Goal: Information Seeking & Learning: Learn about a topic

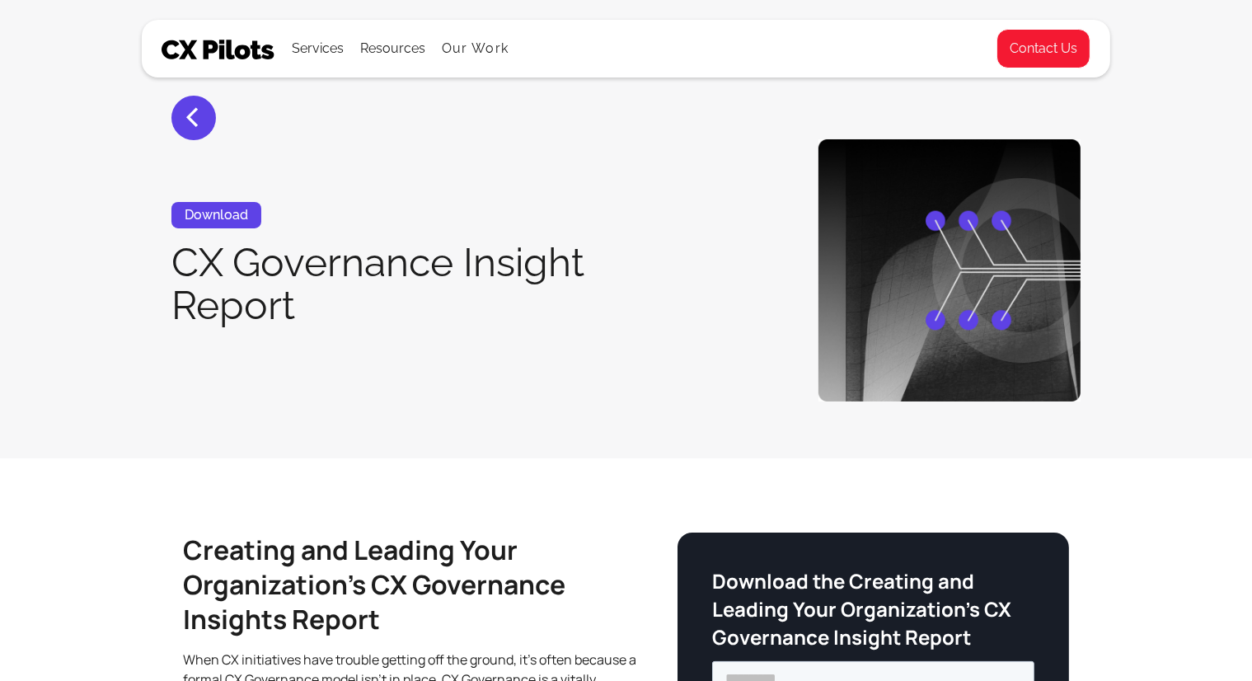
click at [92, 137] on section "< Download CX Governance Insight Report" at bounding box center [626, 229] width 1252 height 458
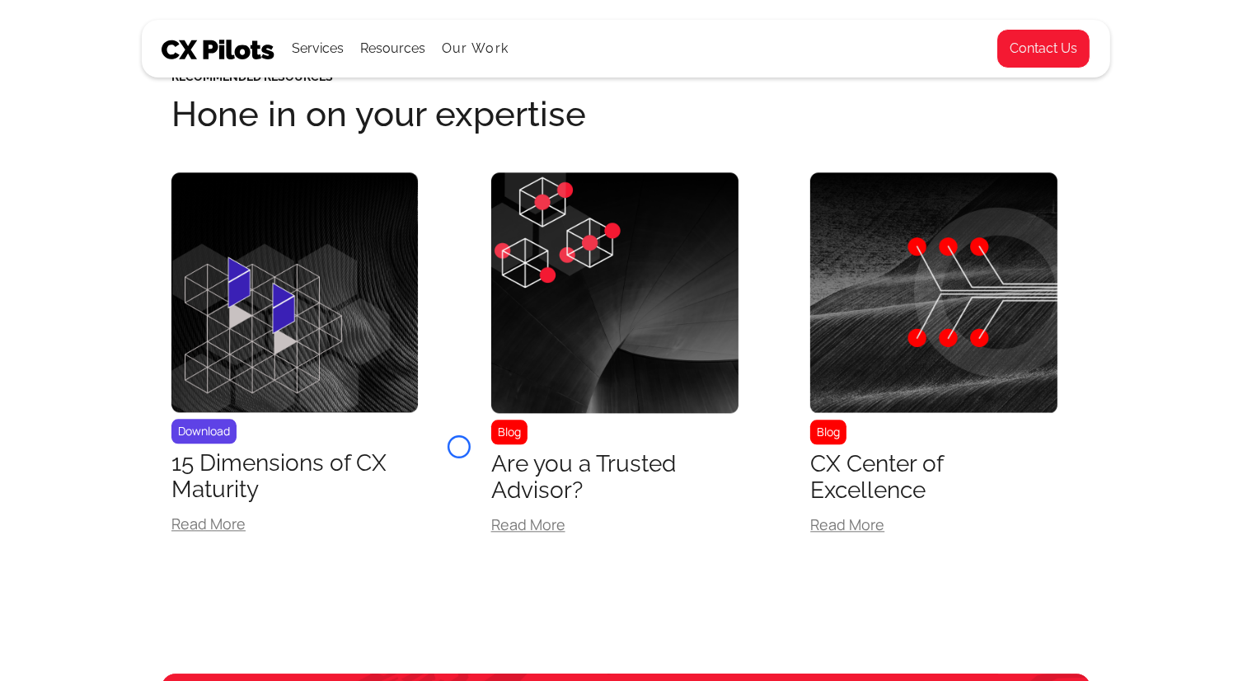
scroll to position [3620, 0]
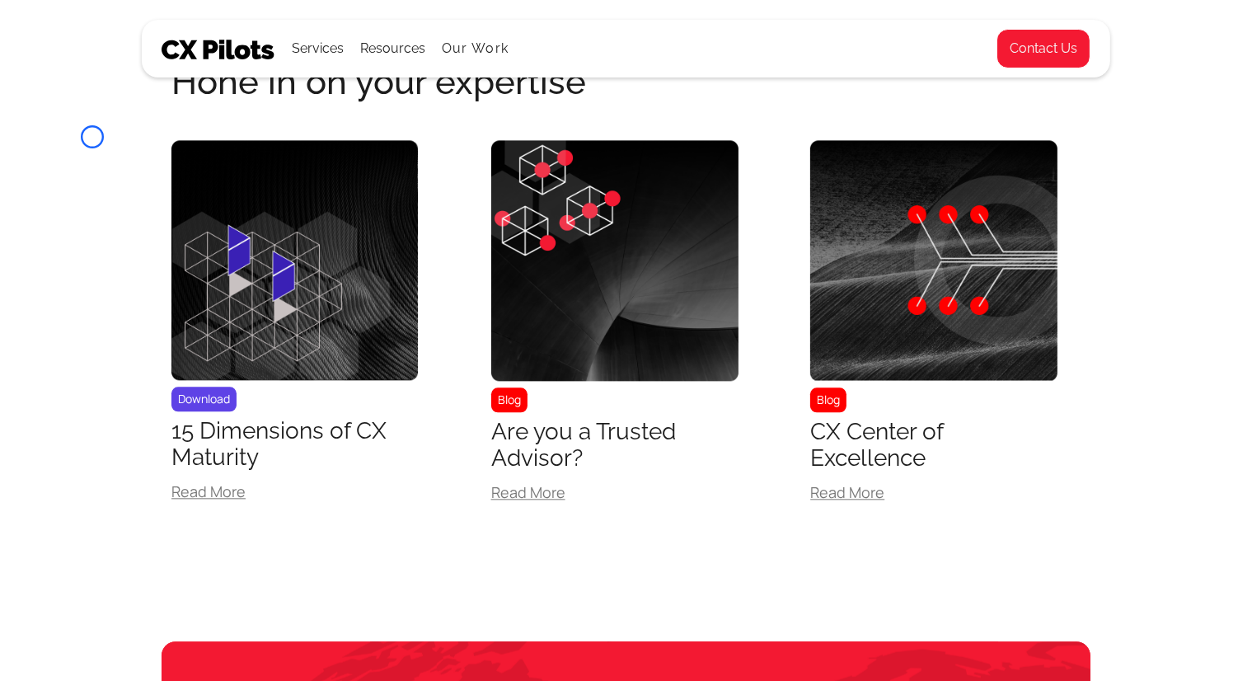
click at [92, 137] on section "Recommended Resources Hone in on your expertise Download 15 Dimensions of CX Ma…" at bounding box center [626, 320] width 1252 height 642
click at [152, 134] on div "Recommended Resources Hone in on your expertise Download 15 Dimensions of CX Ma…" at bounding box center [626, 300] width 969 height 603
click at [136, 140] on section "Recommended Resources Hone in on your expertise Download 15 Dimensions of CX Ma…" at bounding box center [626, 320] width 1252 height 642
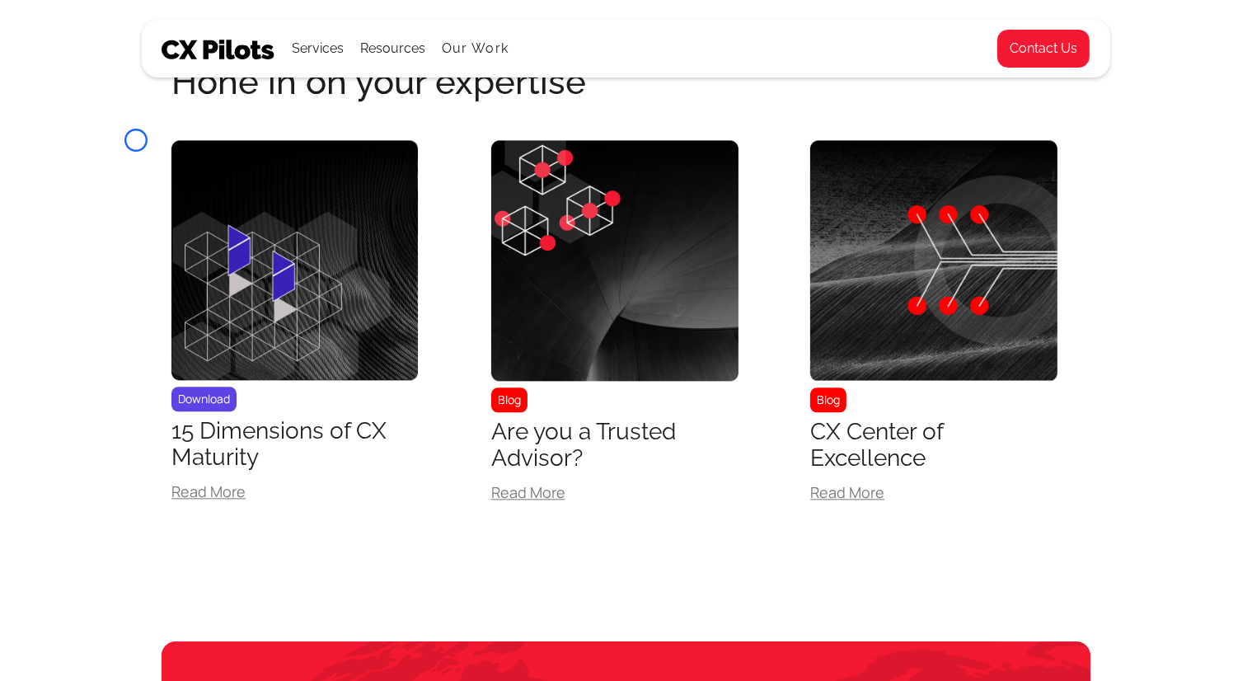
scroll to position [4626, 0]
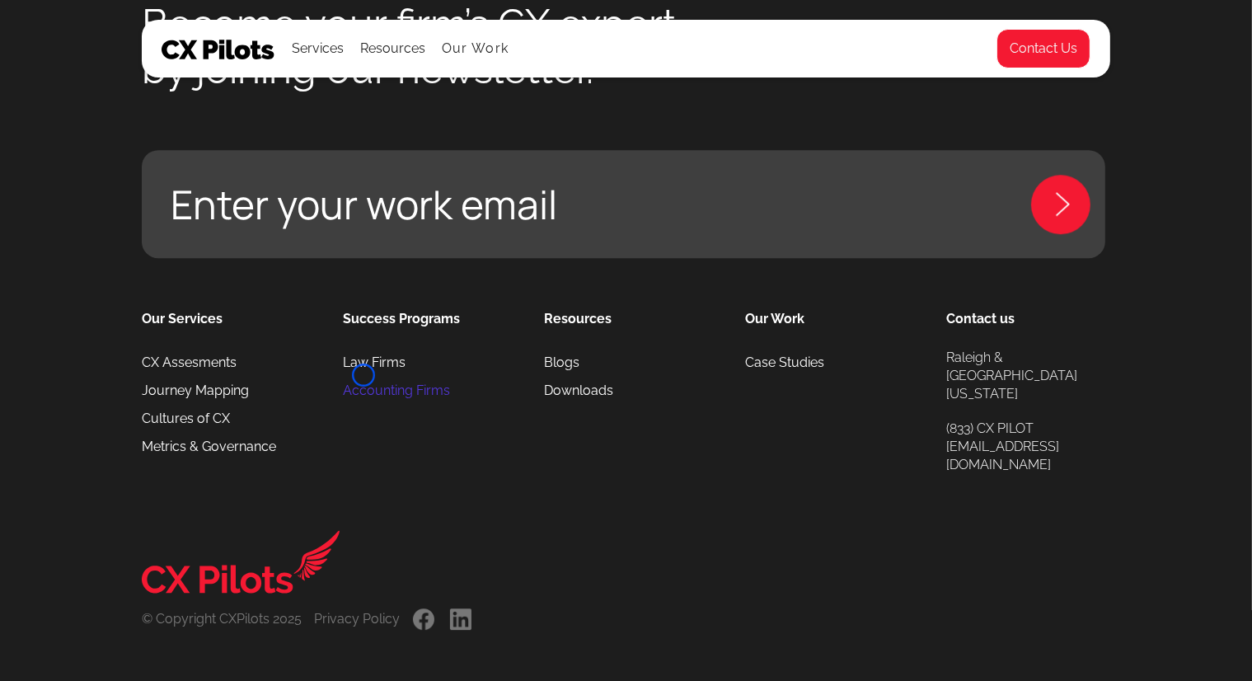
click at [364, 377] on link "Accounting Firms" at bounding box center [396, 391] width 107 height 28
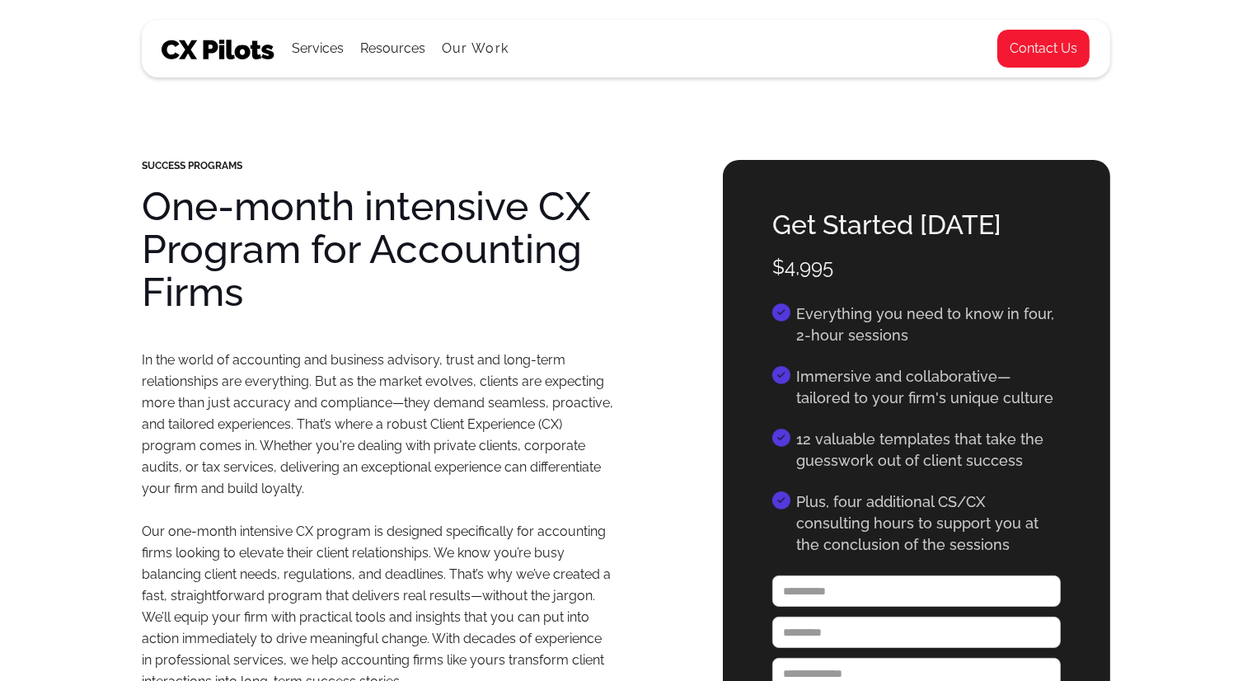
click at [364, 375] on p "In the world of accounting and business advisory, trust and long-term relations…" at bounding box center [378, 521] width 472 height 343
click at [161, 98] on html "Services All Services CX Assessments Journey Mapping Culture of CX Metrics & Go…" at bounding box center [626, 340] width 1252 height 681
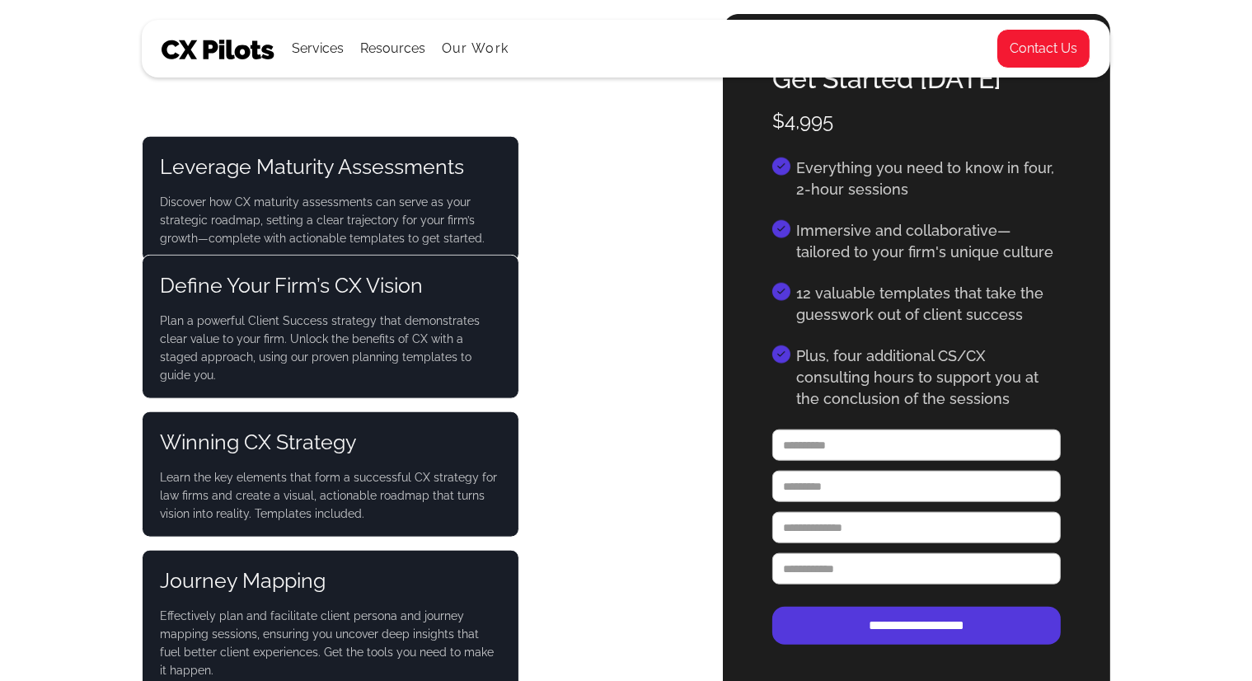
scroll to position [1708, 0]
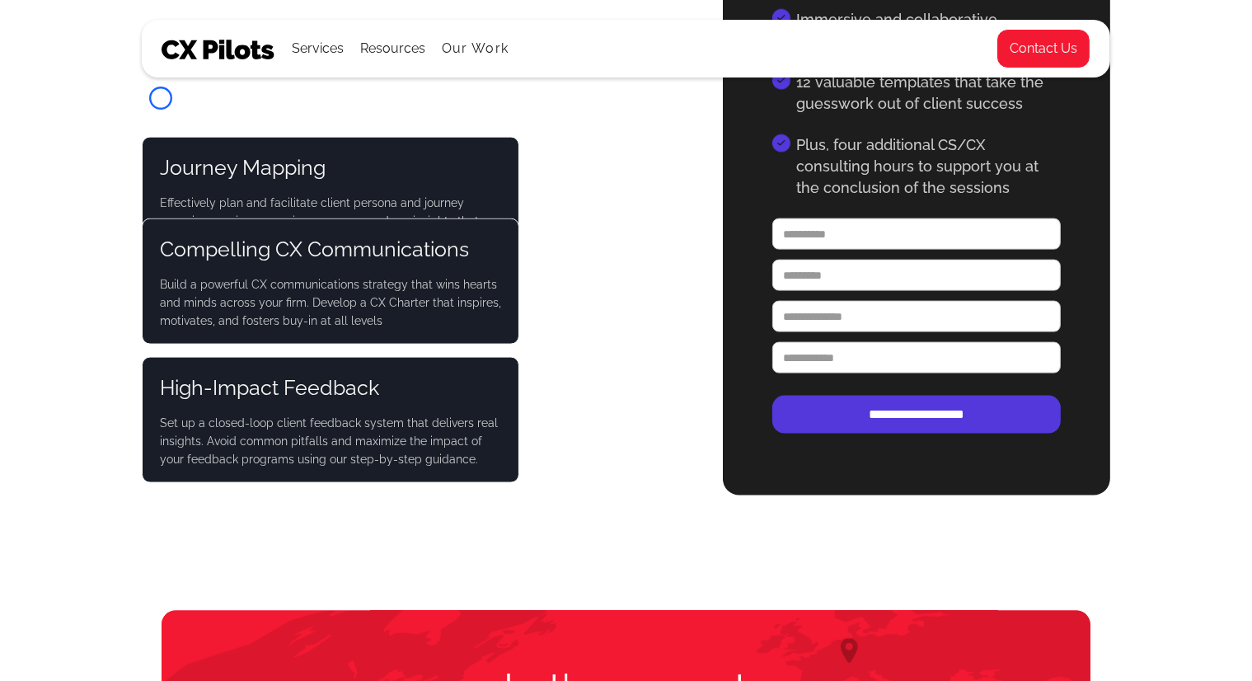
scroll to position [3104, 0]
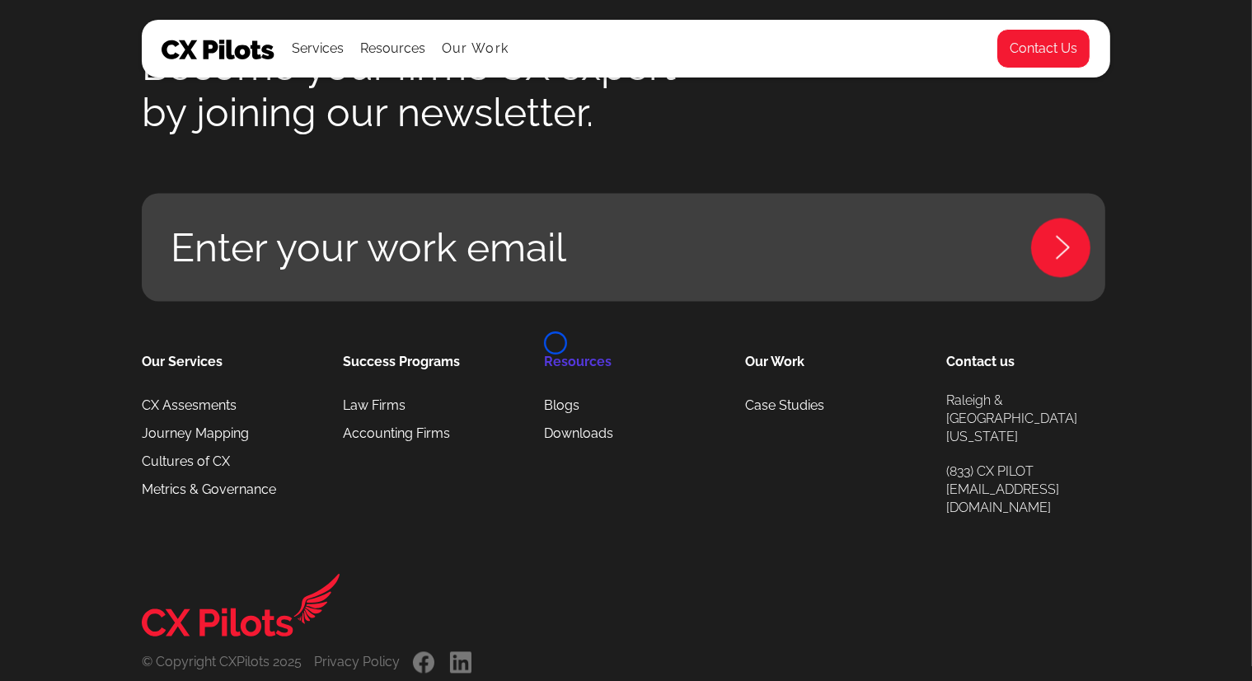
click at [556, 351] on link "Resources" at bounding box center [578, 362] width 68 height 23
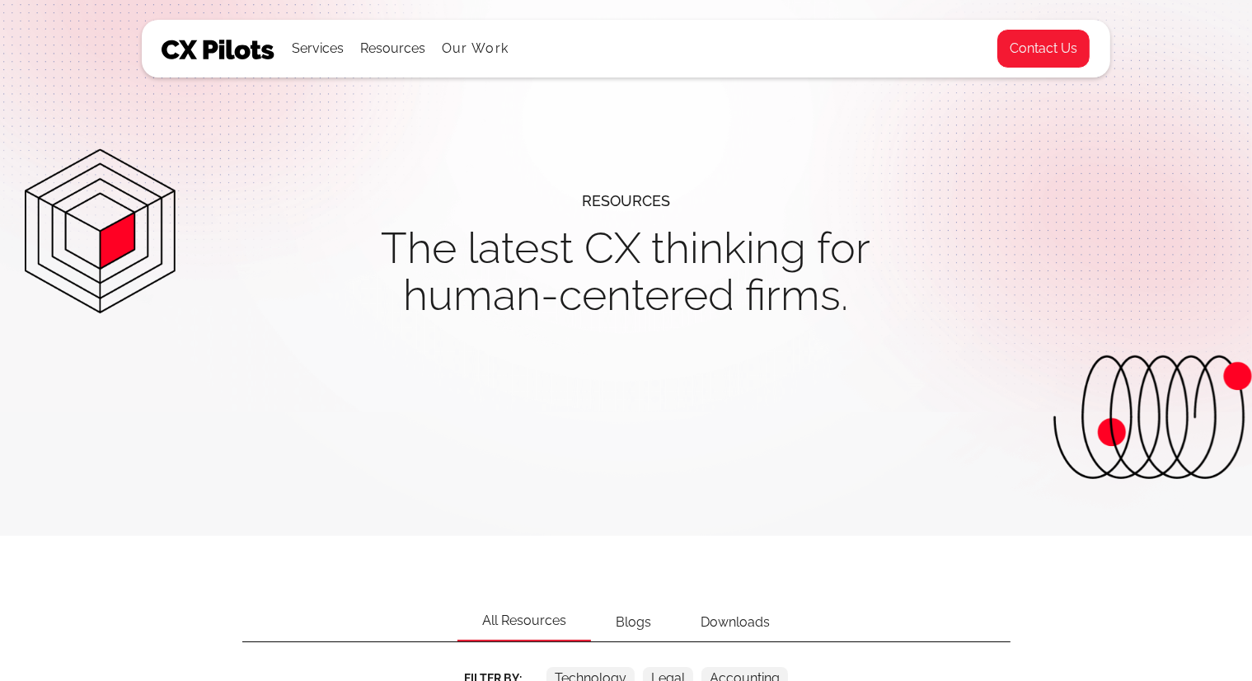
click at [556, 343] on div "resources The latest CX thinking for human-centered firms." at bounding box center [626, 268] width 369 height 182
click at [151, 152] on img at bounding box center [100, 231] width 151 height 165
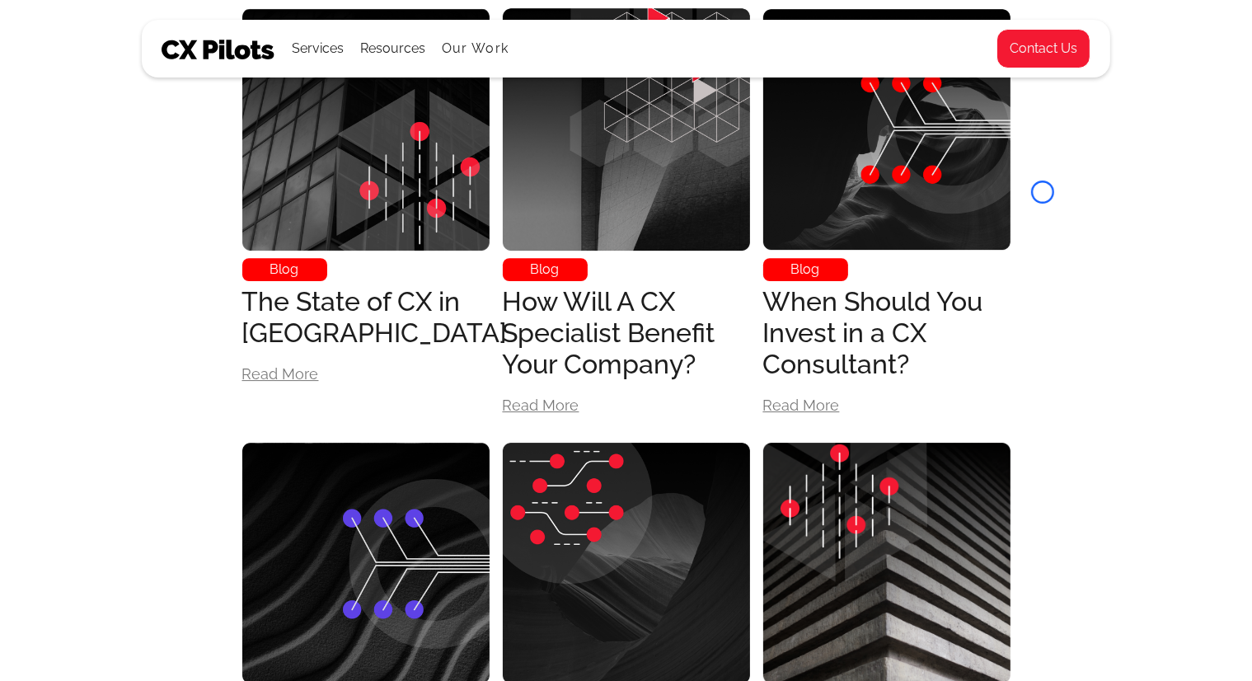
scroll to position [5263, 0]
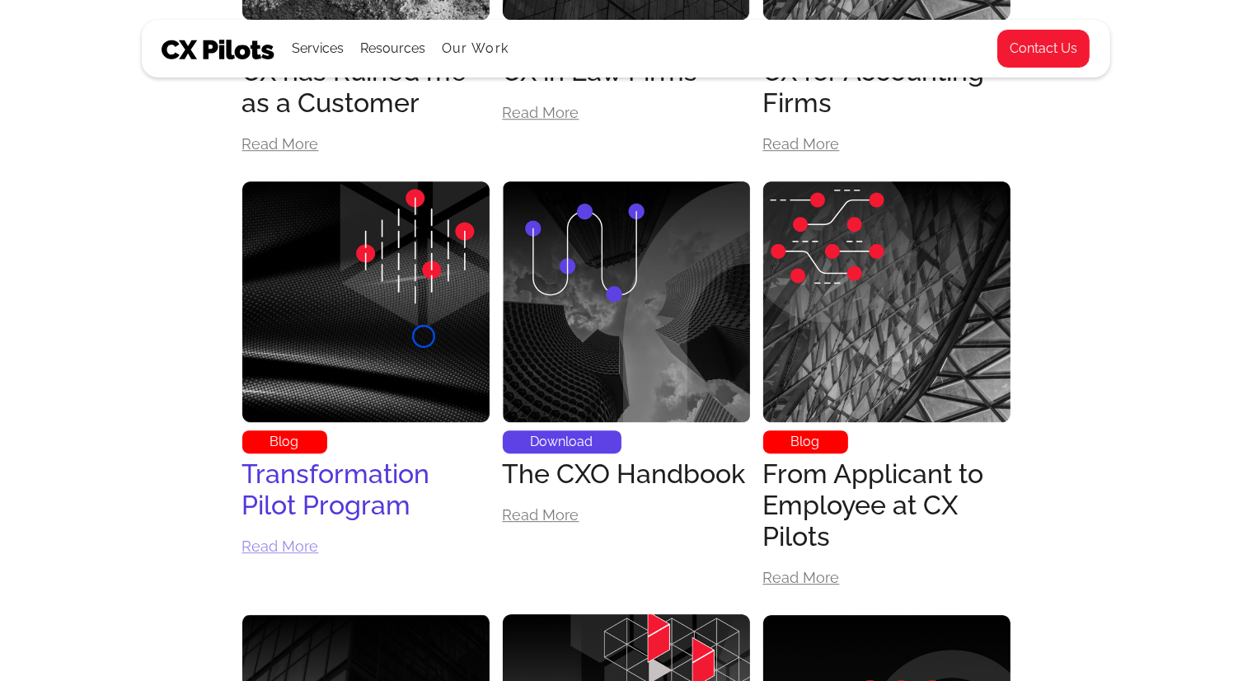
click at [424, 336] on img at bounding box center [365, 301] width 247 height 247
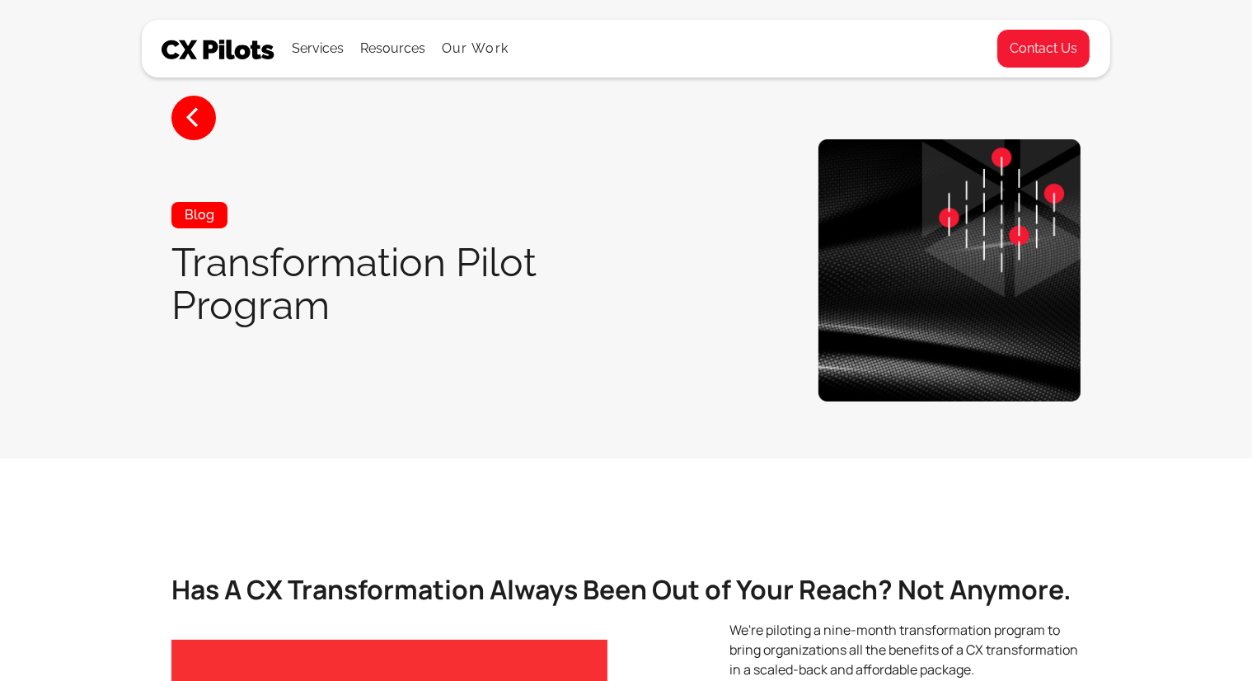
click at [424, 336] on div "Blog Transformation Pilot Program" at bounding box center [428, 271] width 515 height 138
click at [148, 136] on section "< Blog Transformation Pilot Program" at bounding box center [626, 229] width 1252 height 458
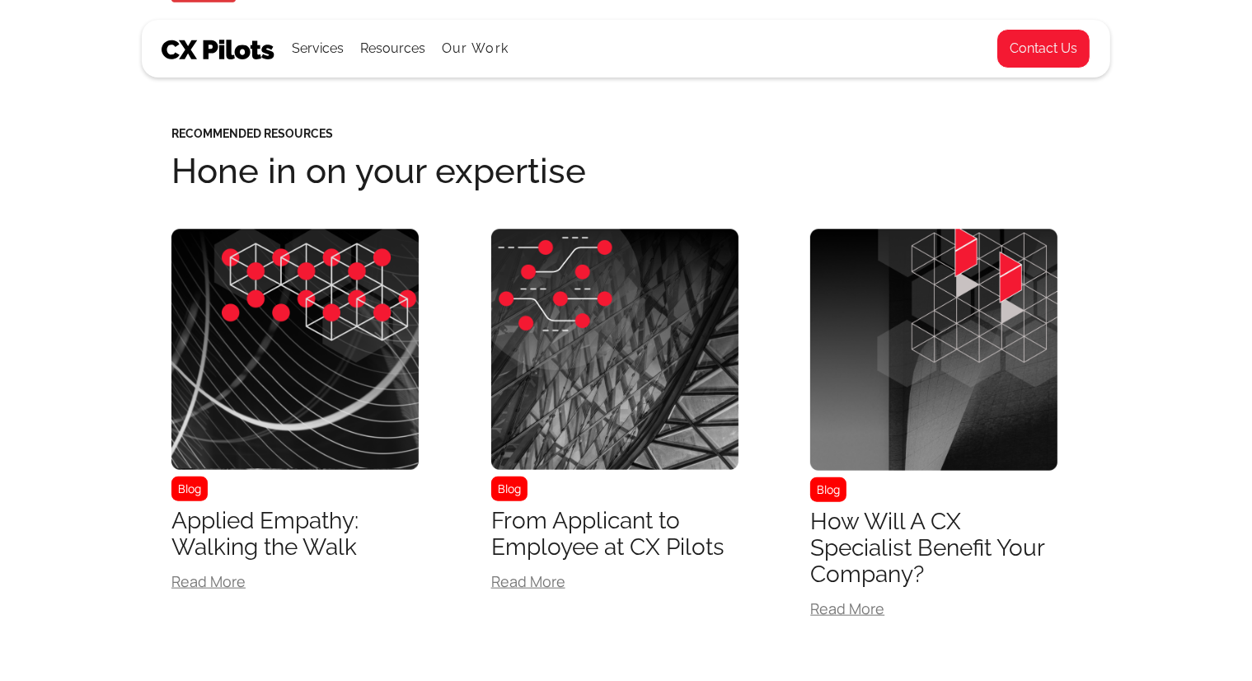
scroll to position [1859, 0]
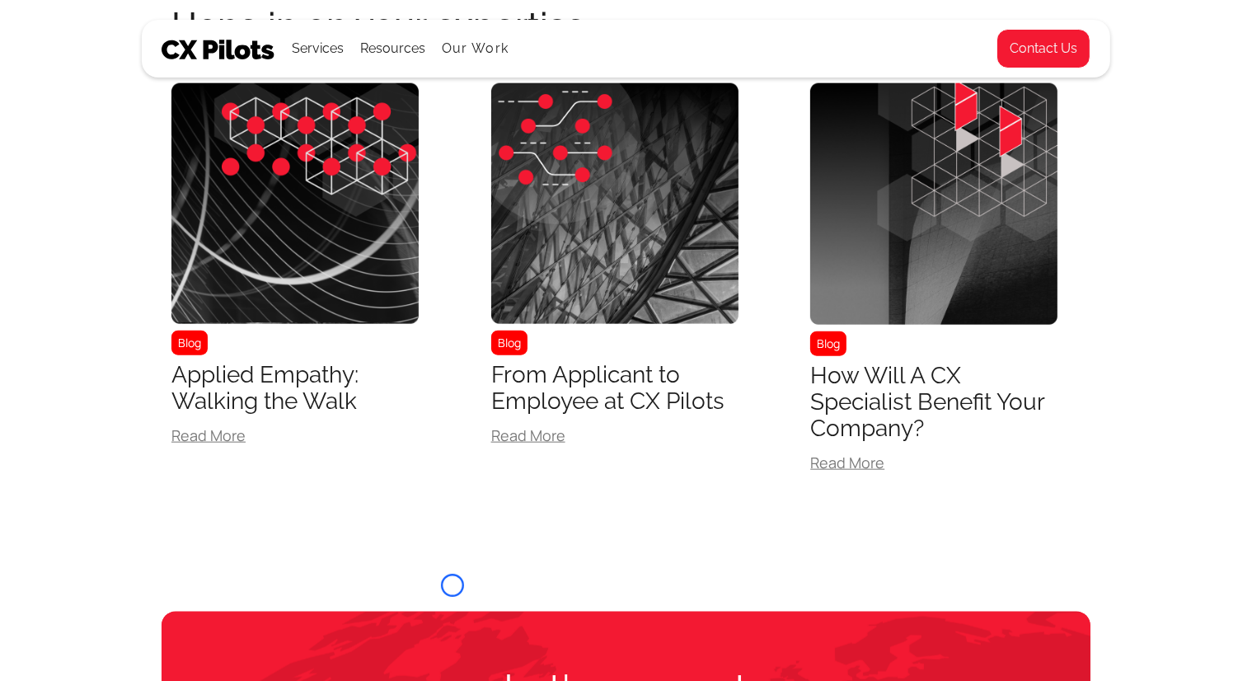
click at [148, 136] on div "Recommended Resources Hone in on your expertise Blog Applied Empathy: Walking t…" at bounding box center [626, 257] width 969 height 630
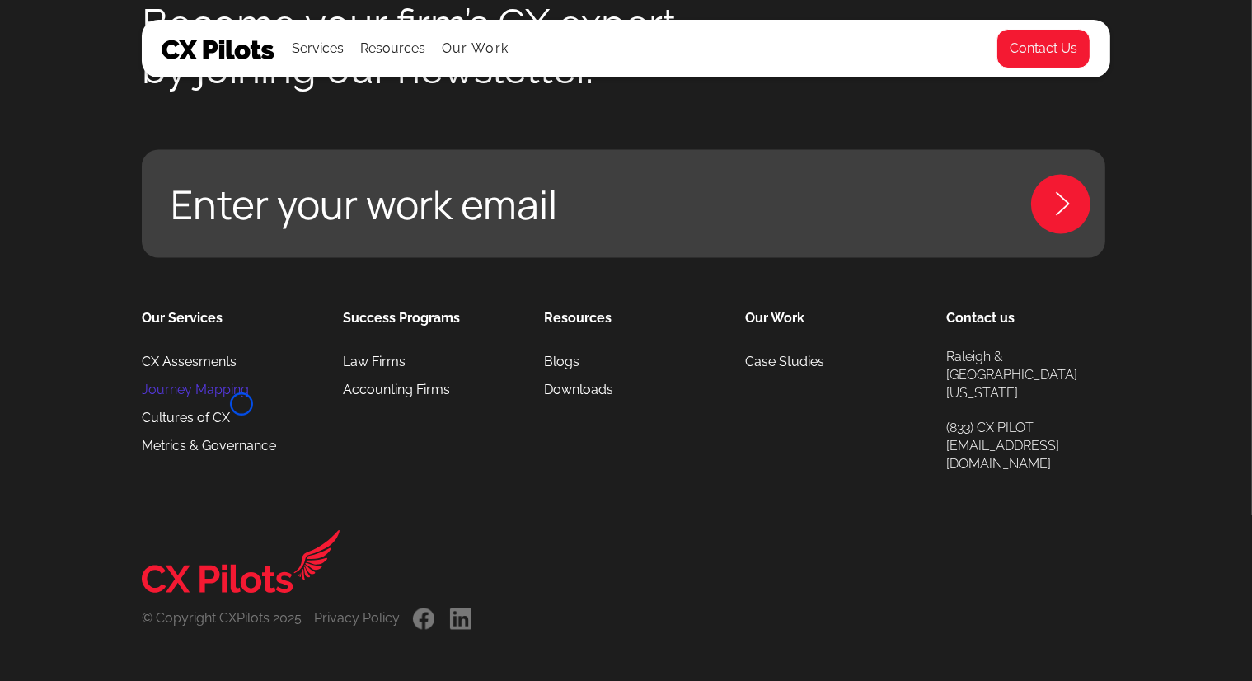
click at [242, 404] on link "Journey Mapping" at bounding box center [195, 391] width 107 height 28
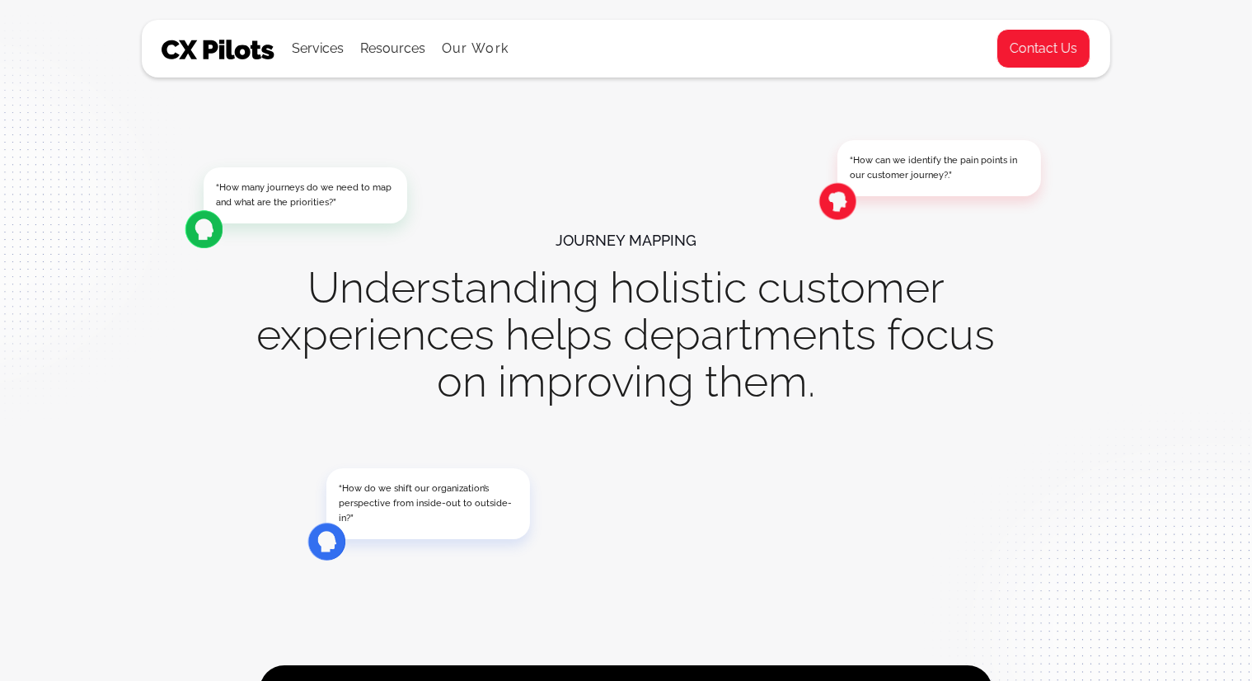
click at [242, 404] on div "“How many journeys do we need to map and what are the priorities?” “How can we …" at bounding box center [627, 309] width 790 height 618
click at [122, 115] on div "“How many journeys do we need to map and what are the priorities?” “How can we …" at bounding box center [626, 445] width 1252 height 890
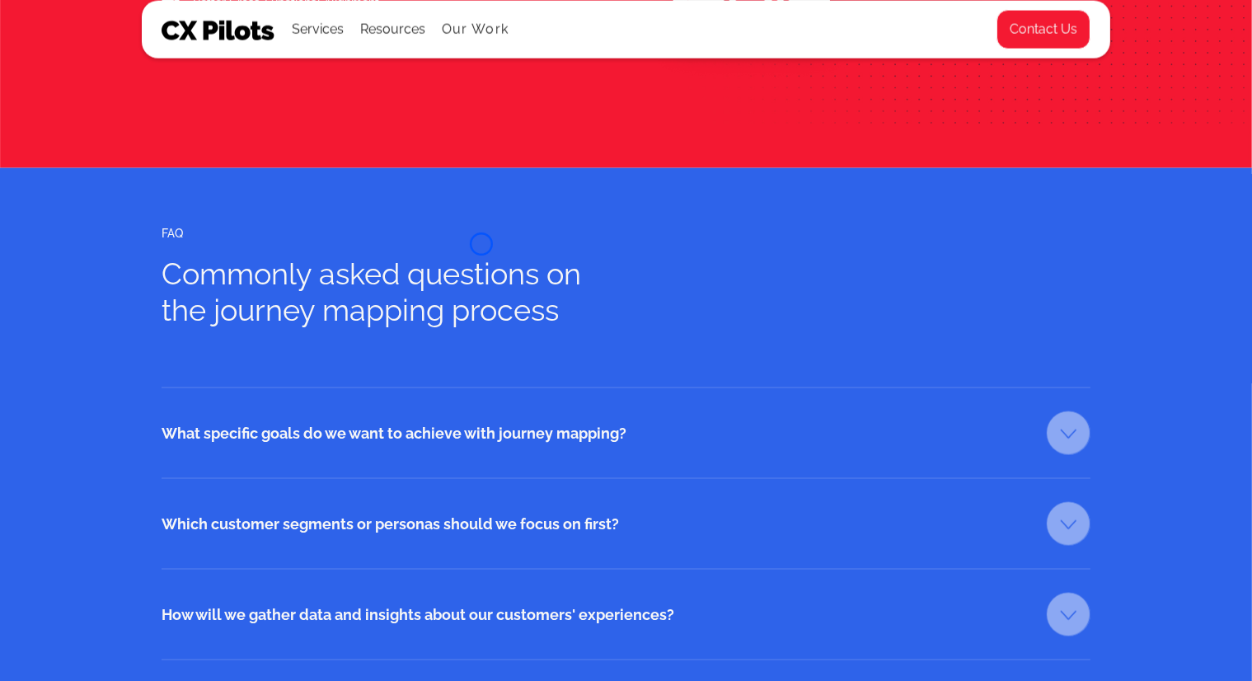
scroll to position [2480, 0]
